Goal: Information Seeking & Learning: Learn about a topic

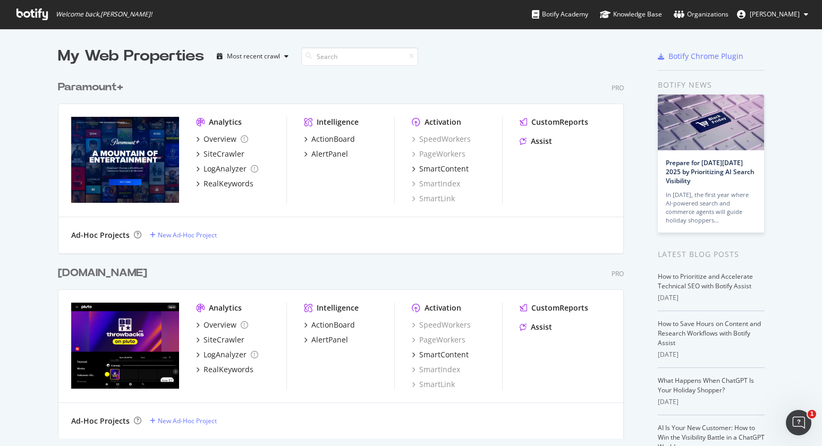
click at [241, 269] on div "[DOMAIN_NAME] Pro" at bounding box center [341, 273] width 566 height 15
click at [218, 155] on div "SiteCrawler" at bounding box center [224, 154] width 41 height 11
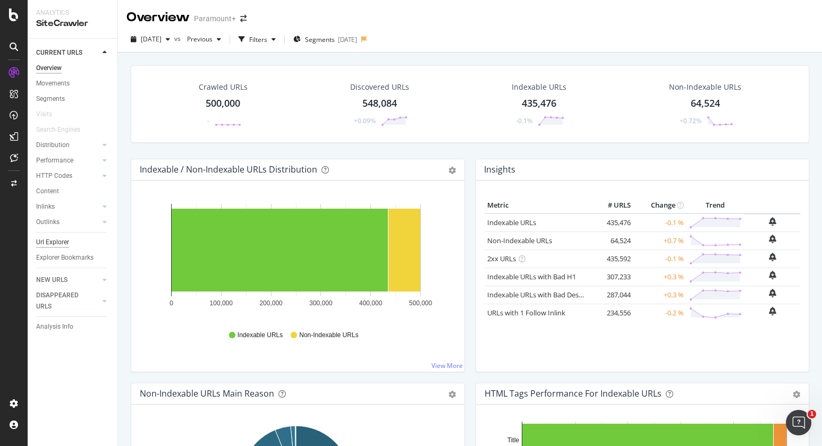
click at [62, 243] on div "Url Explorer" at bounding box center [52, 242] width 33 height 11
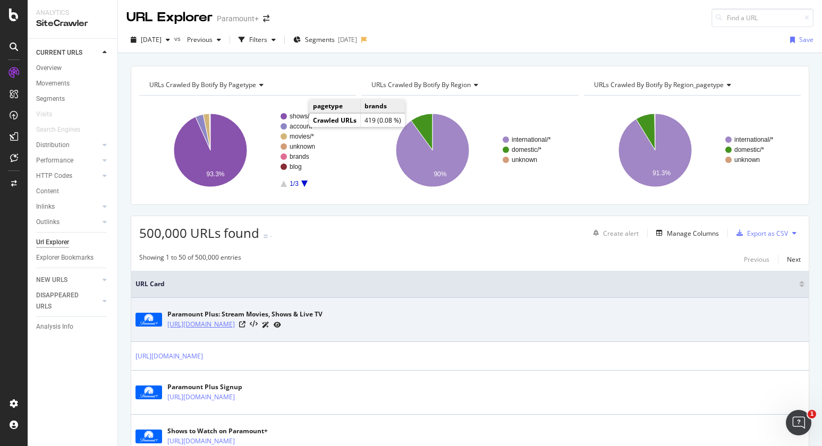
click at [235, 323] on link "[URL][DOMAIN_NAME]" at bounding box center [201, 324] width 68 height 11
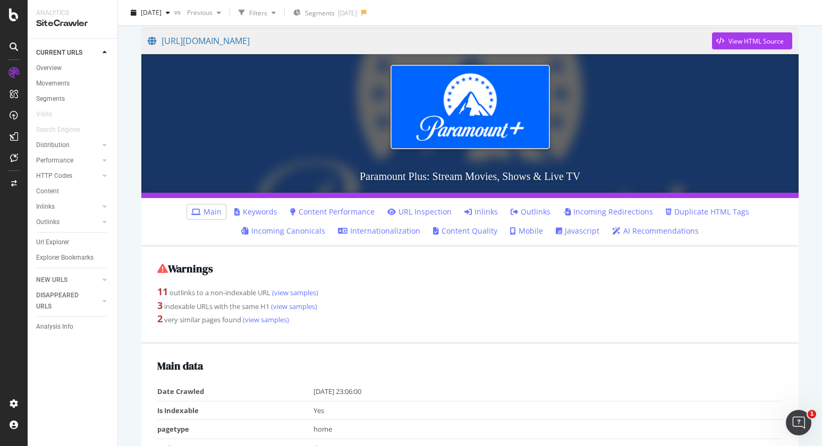
scroll to position [249, 0]
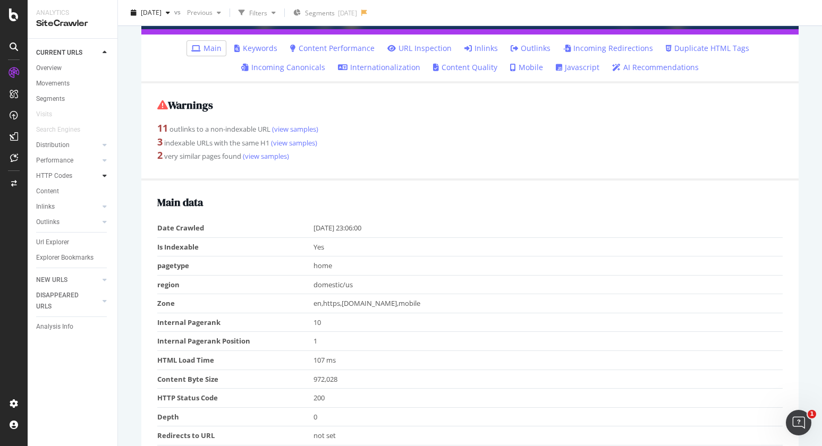
click at [107, 178] on div at bounding box center [104, 176] width 11 height 11
click at [58, 193] on div "Top Charts" at bounding box center [56, 191] width 31 height 11
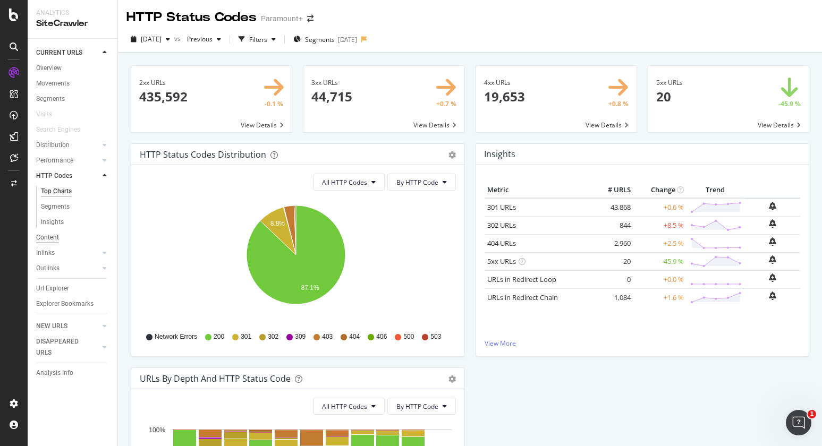
click at [47, 239] on div "Content" at bounding box center [47, 237] width 23 height 11
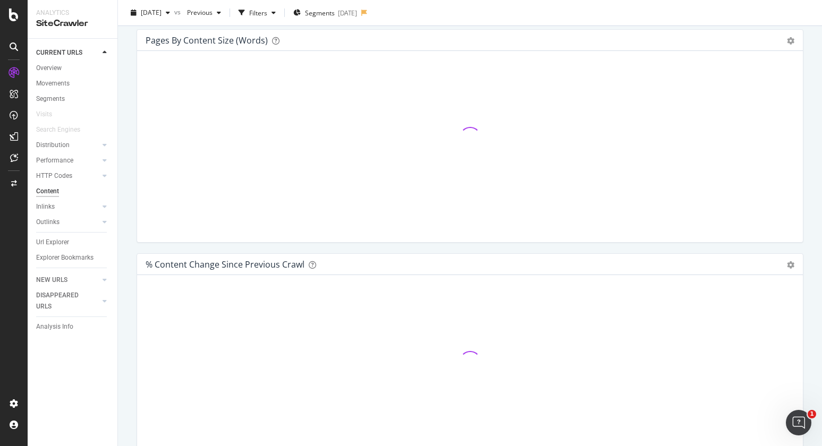
scroll to position [388, 0]
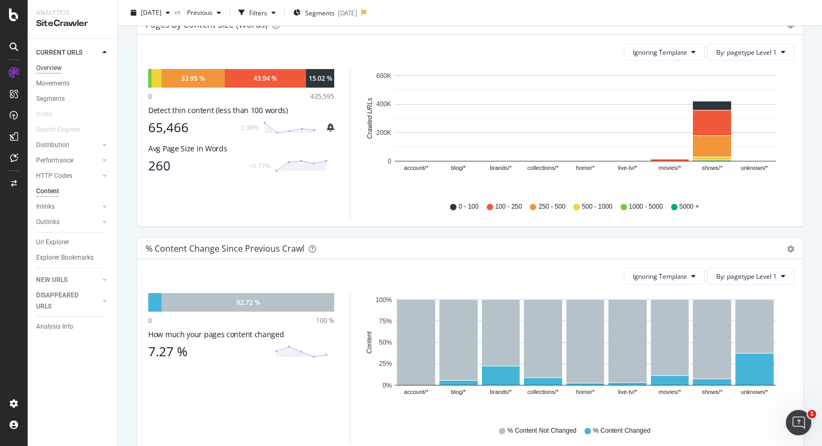
click at [49, 68] on div "Overview" at bounding box center [49, 68] width 26 height 11
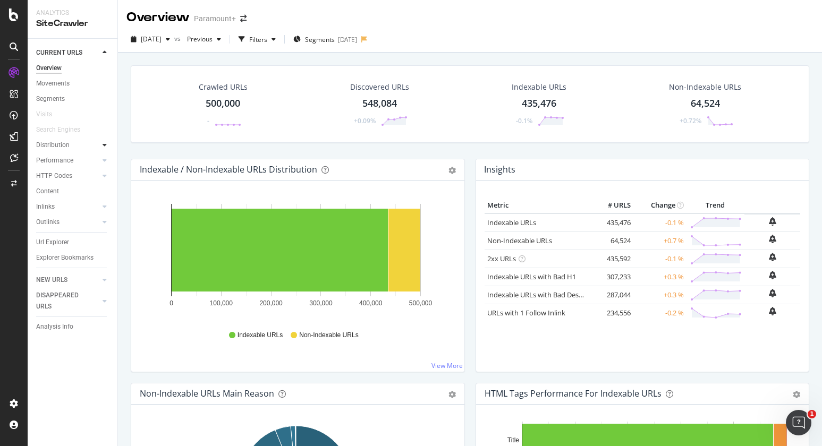
click at [102, 144] on div at bounding box center [104, 145] width 11 height 11
click at [61, 163] on div "Top Charts" at bounding box center [56, 160] width 31 height 11
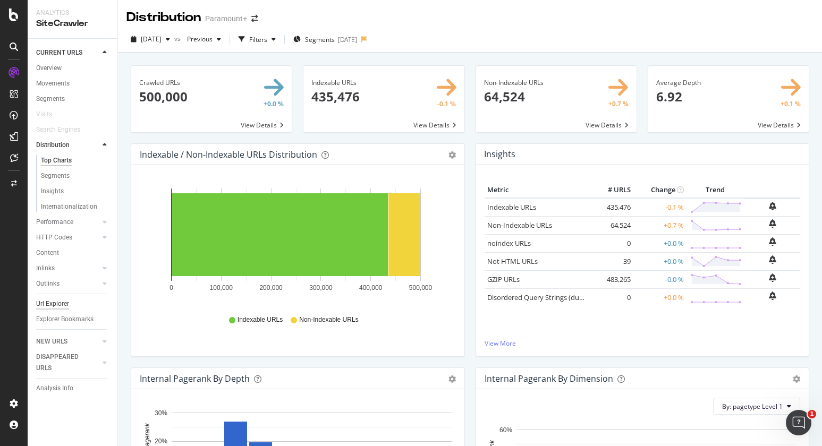
click at [55, 301] on div "Url Explorer" at bounding box center [52, 304] width 33 height 11
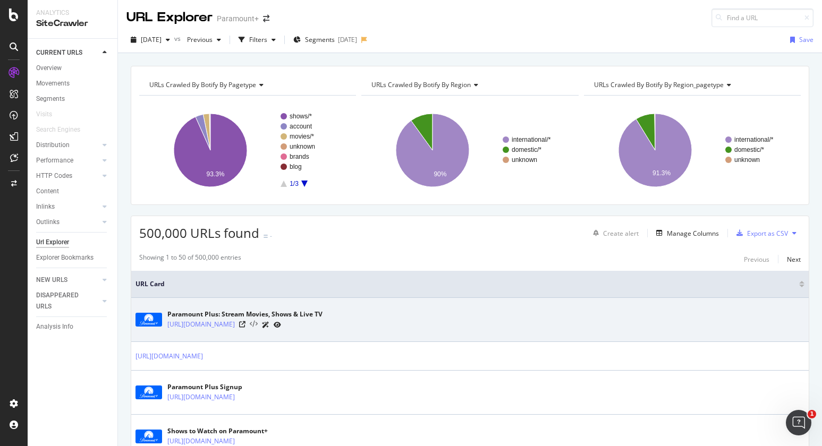
click at [258, 324] on icon at bounding box center [254, 324] width 8 height 7
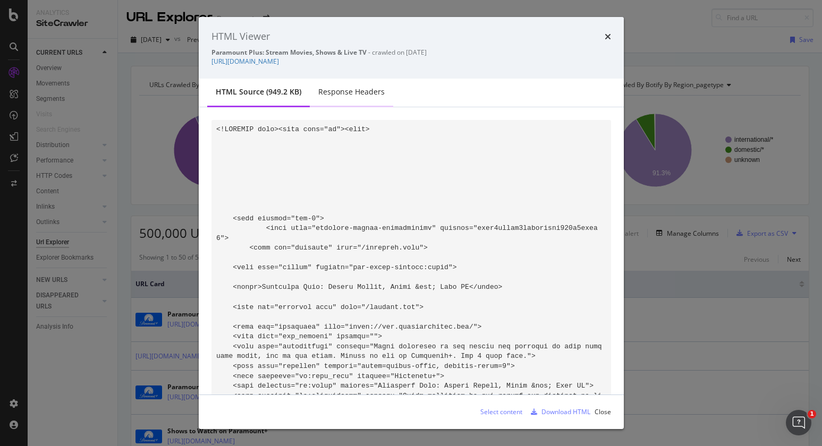
click at [366, 89] on div "Response Headers" at bounding box center [351, 92] width 66 height 11
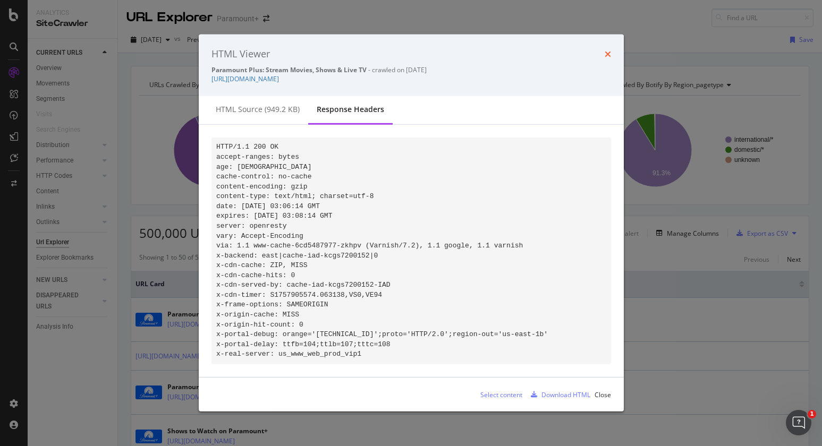
click at [610, 50] on icon "times" at bounding box center [608, 54] width 6 height 9
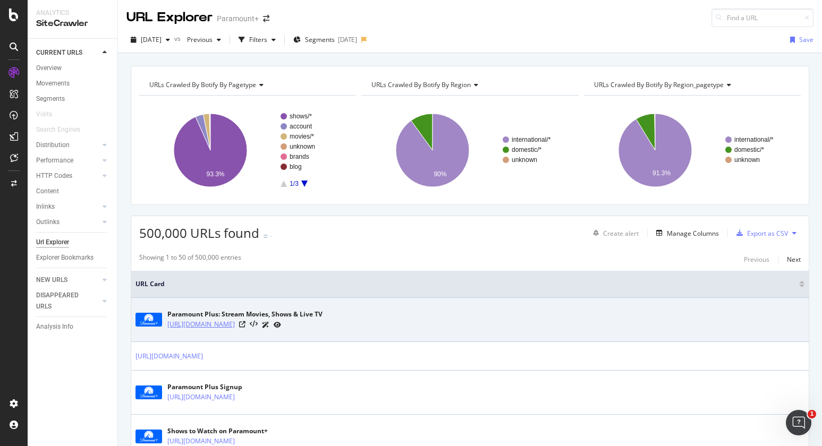
click at [235, 326] on link "[URL][DOMAIN_NAME]" at bounding box center [201, 324] width 68 height 11
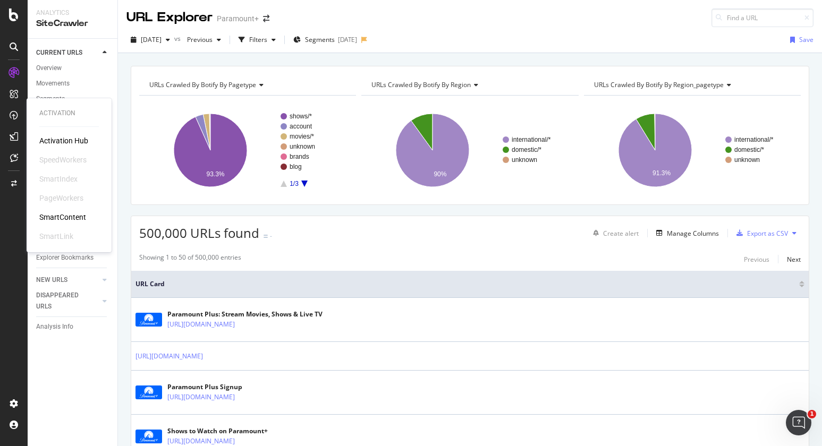
click at [60, 234] on div "SmartLink" at bounding box center [56, 236] width 34 height 11
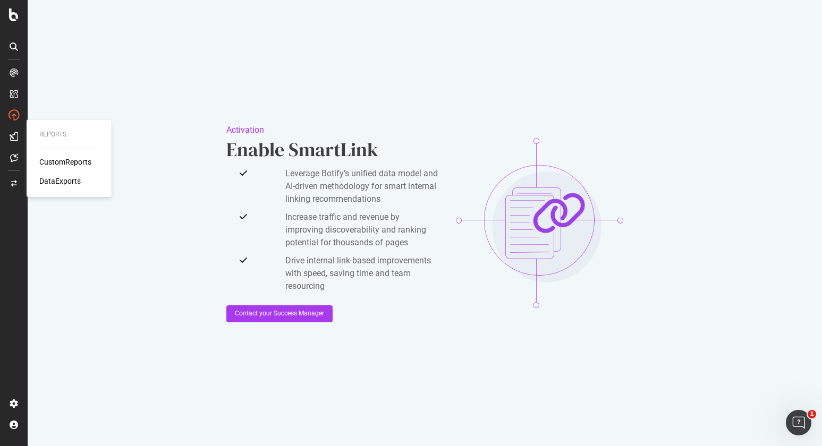
click at [49, 186] on div "DataExports" at bounding box center [59, 181] width 41 height 11
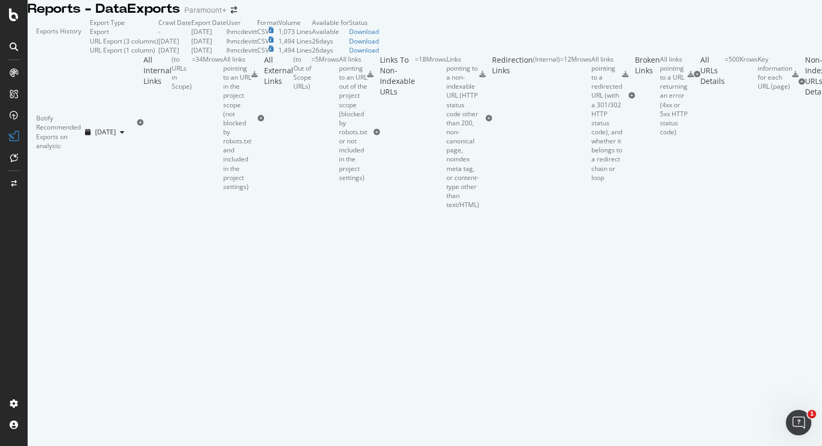
scroll to position [418, 0]
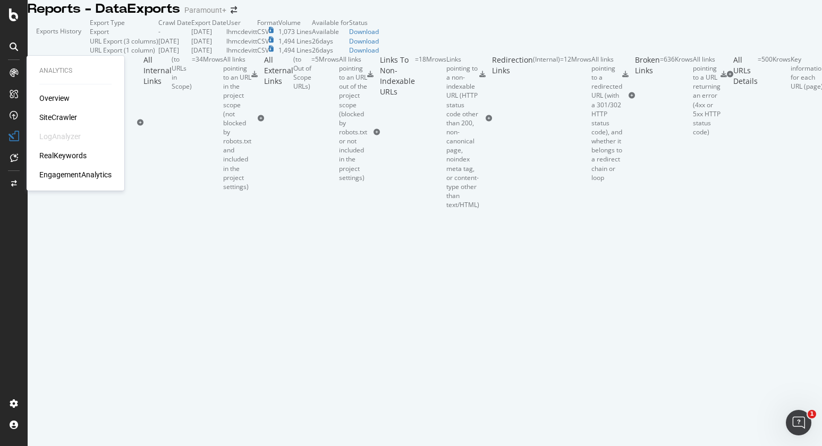
click at [44, 173] on div "EngagementAnalytics" at bounding box center [75, 175] width 72 height 11
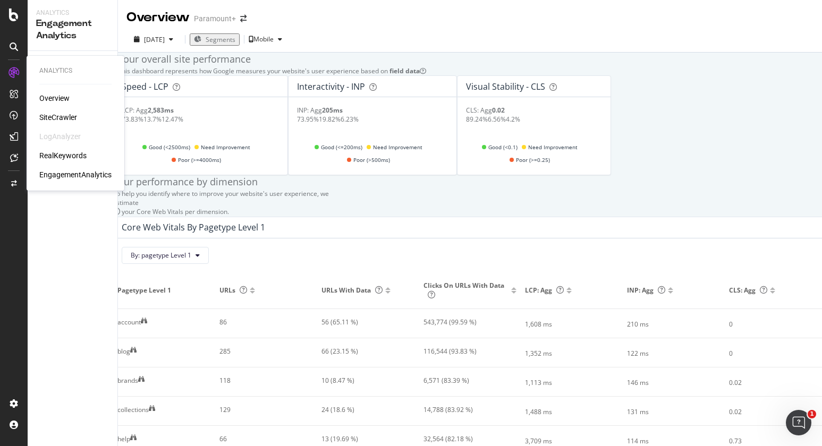
click at [50, 112] on div "SiteCrawler" at bounding box center [58, 117] width 38 height 11
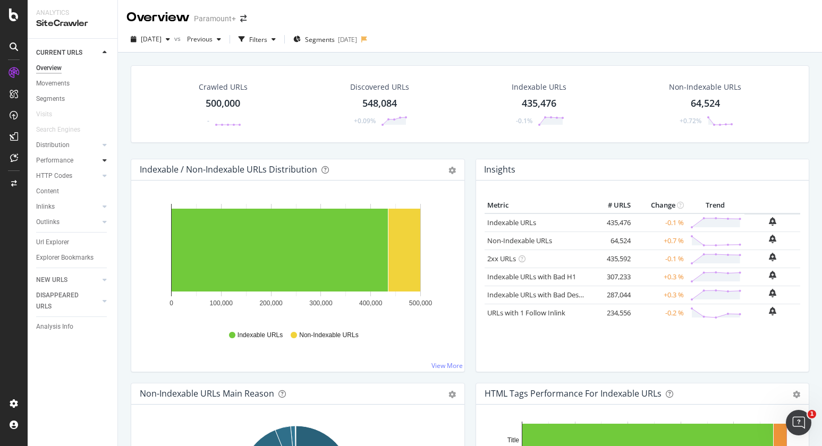
click at [107, 158] on div at bounding box center [104, 160] width 11 height 11
click at [62, 178] on div "Top Charts" at bounding box center [56, 176] width 31 height 11
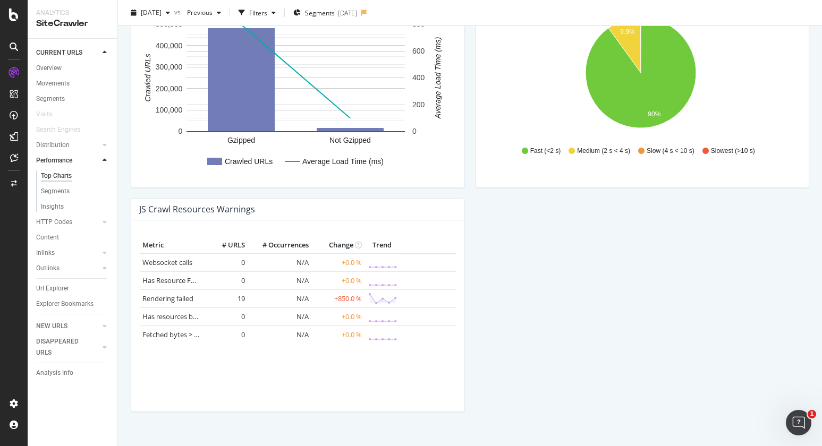
scroll to position [889, 0]
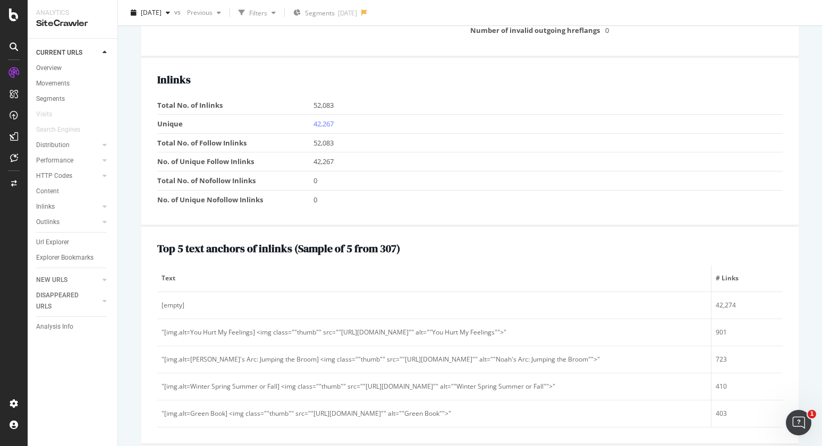
scroll to position [1232, 0]
